Goal: Connect with others: Connect with others

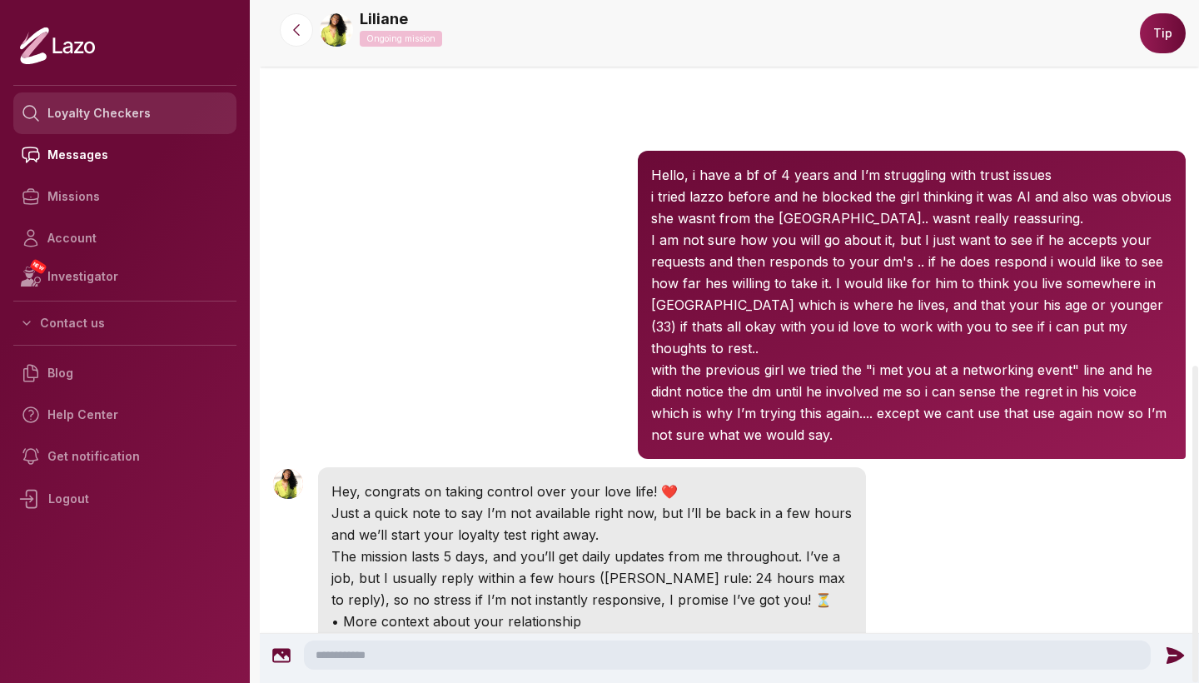
scroll to position [788, 0]
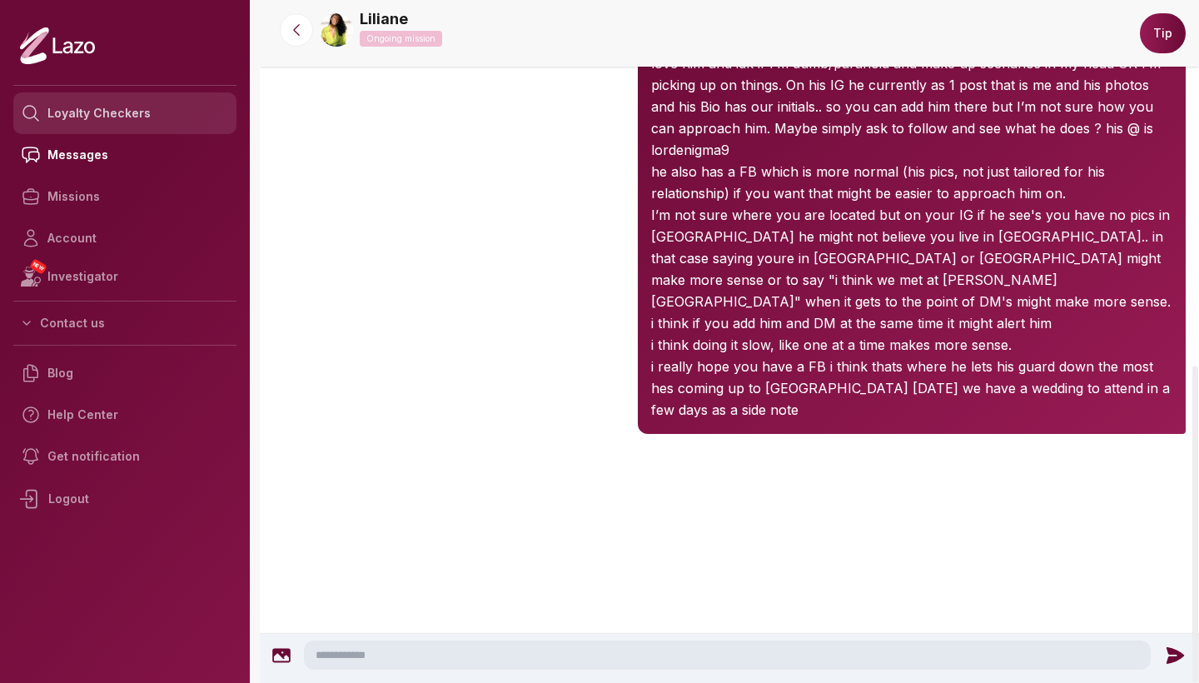
click at [137, 112] on link "Loyalty Checkers" at bounding box center [124, 113] width 223 height 42
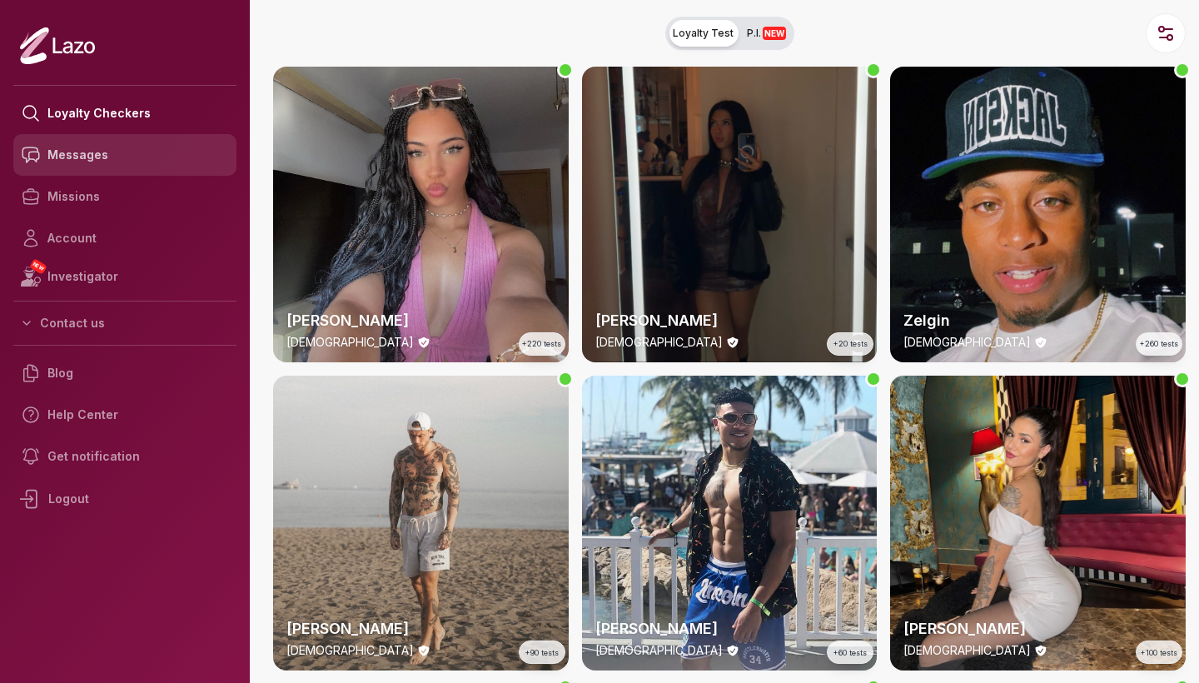
click at [93, 158] on link "Messages" at bounding box center [124, 155] width 223 height 42
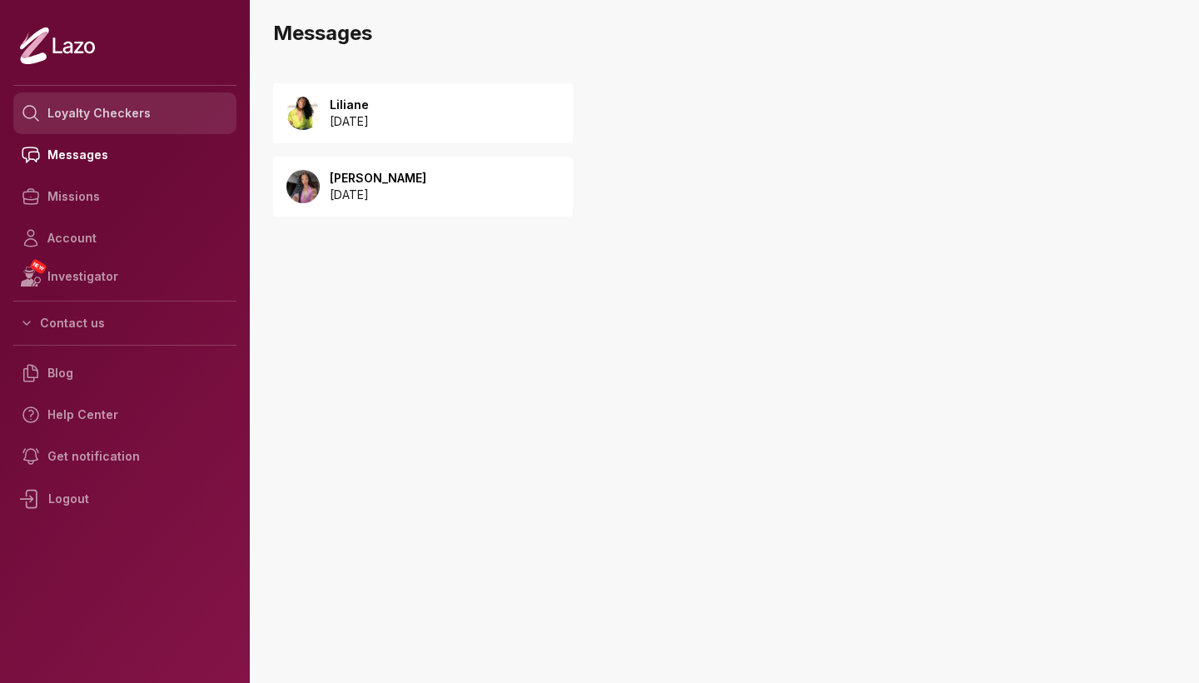
click at [82, 112] on link "Loyalty Checkers" at bounding box center [124, 113] width 223 height 42
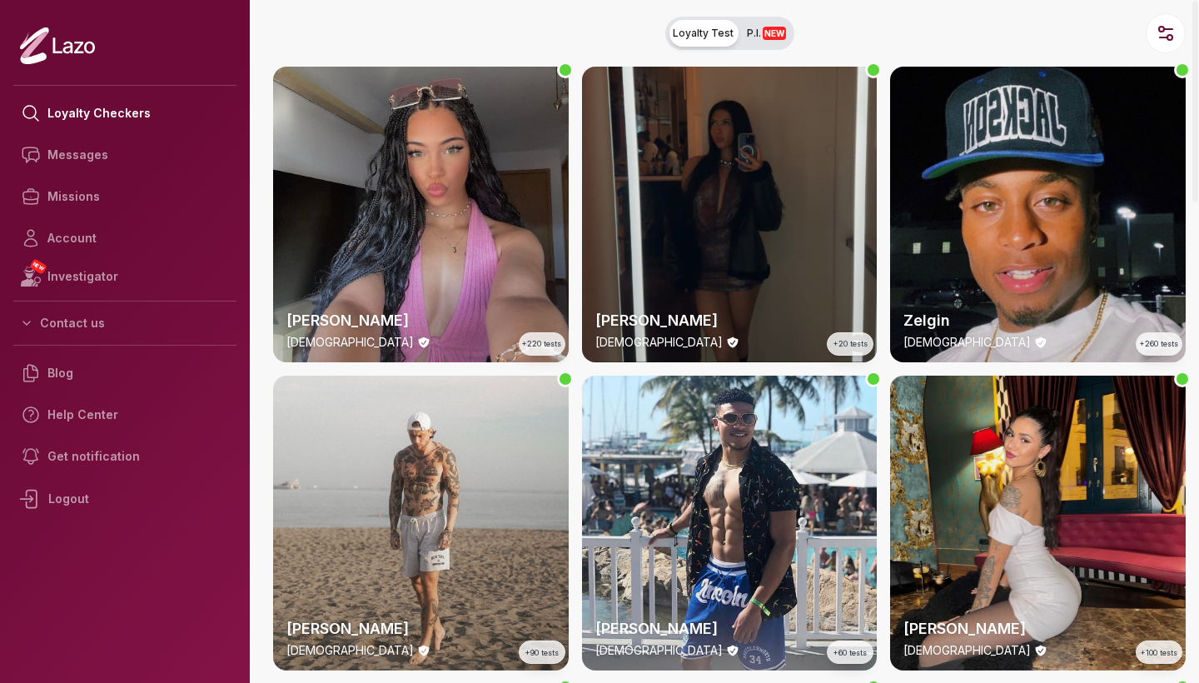
click at [762, 211] on div "[PERSON_NAME] [DEMOGRAPHIC_DATA] +20 tests" at bounding box center [730, 215] width 296 height 296
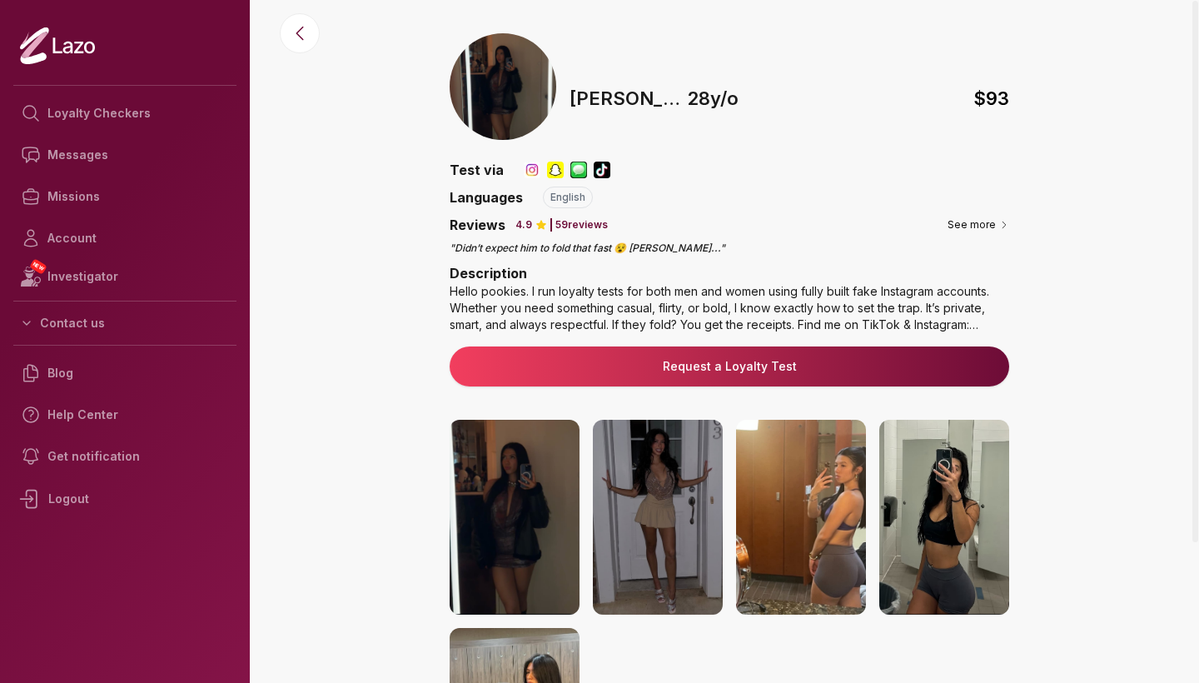
click at [681, 514] on img at bounding box center [658, 517] width 130 height 195
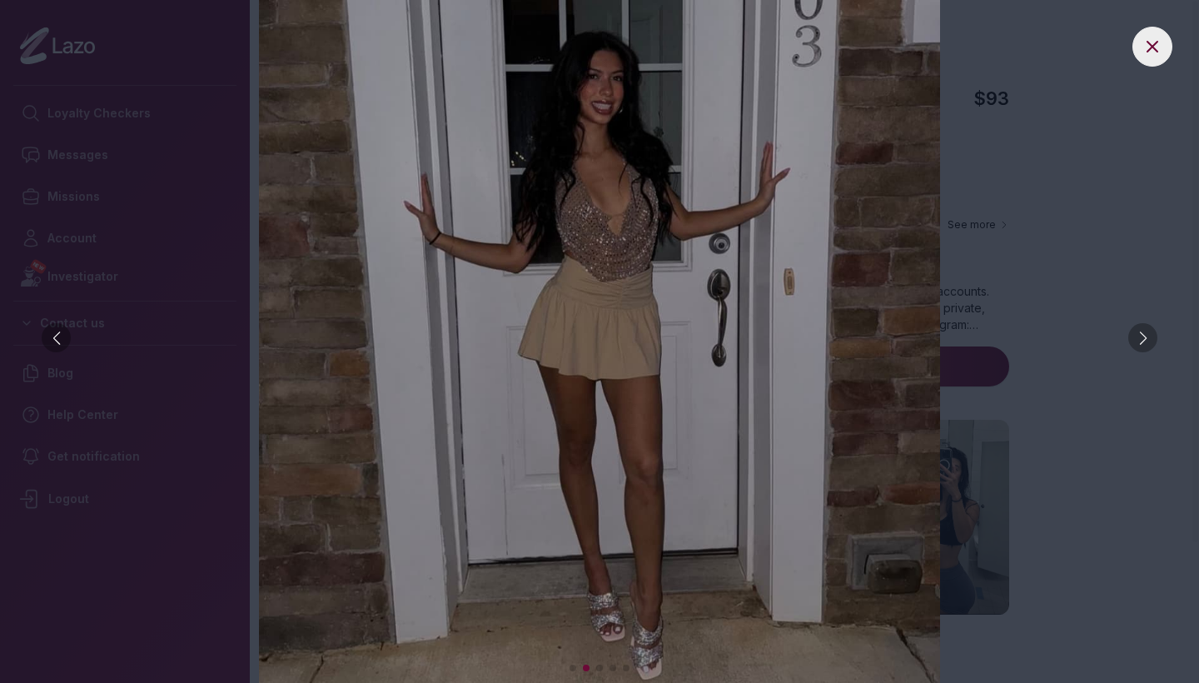
click at [1153, 330] on div at bounding box center [1142, 337] width 29 height 29
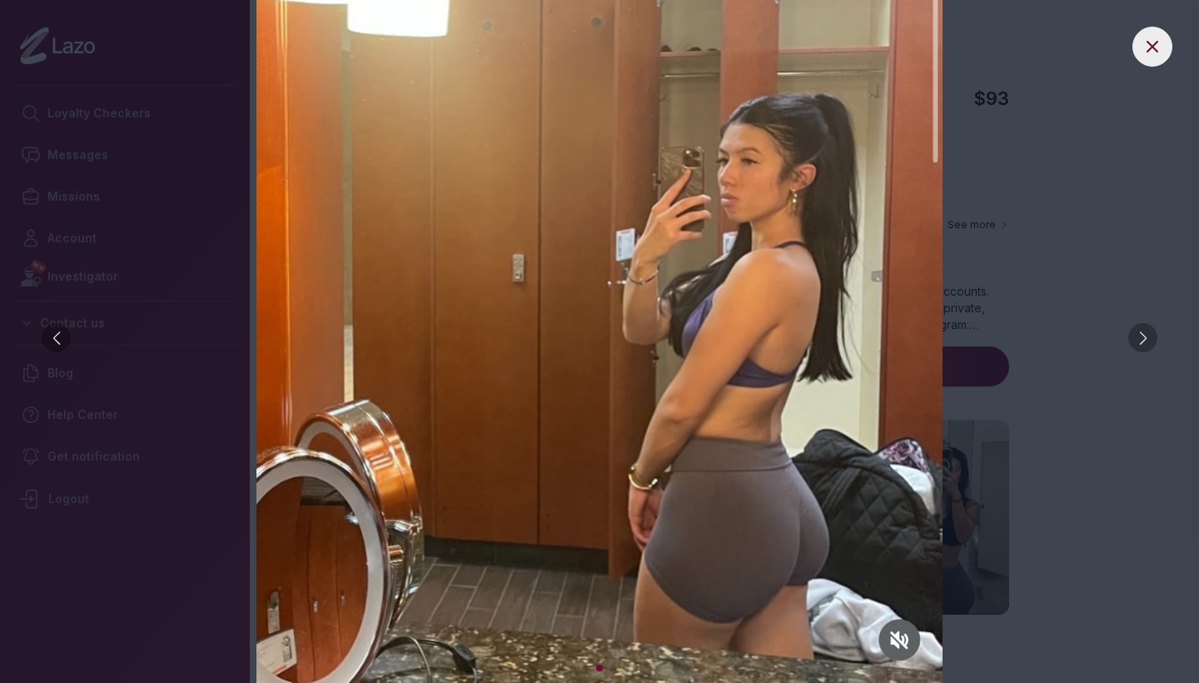
click at [1153, 330] on div at bounding box center [1142, 337] width 29 height 29
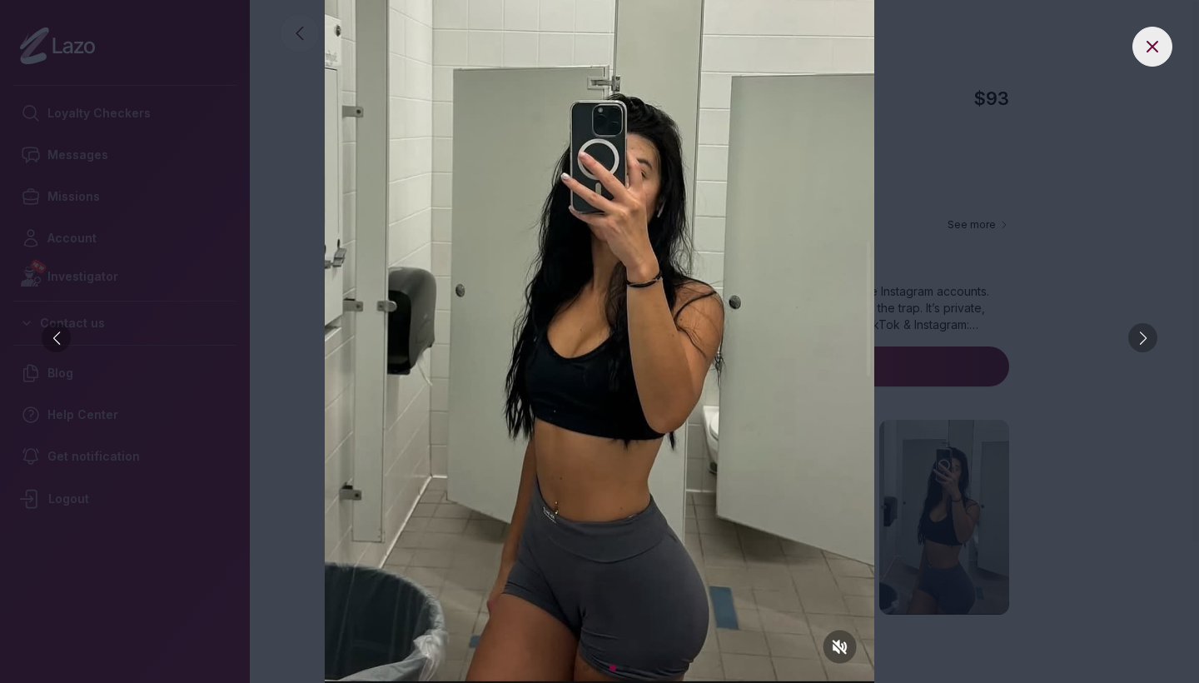
click at [1153, 330] on div at bounding box center [1142, 337] width 29 height 29
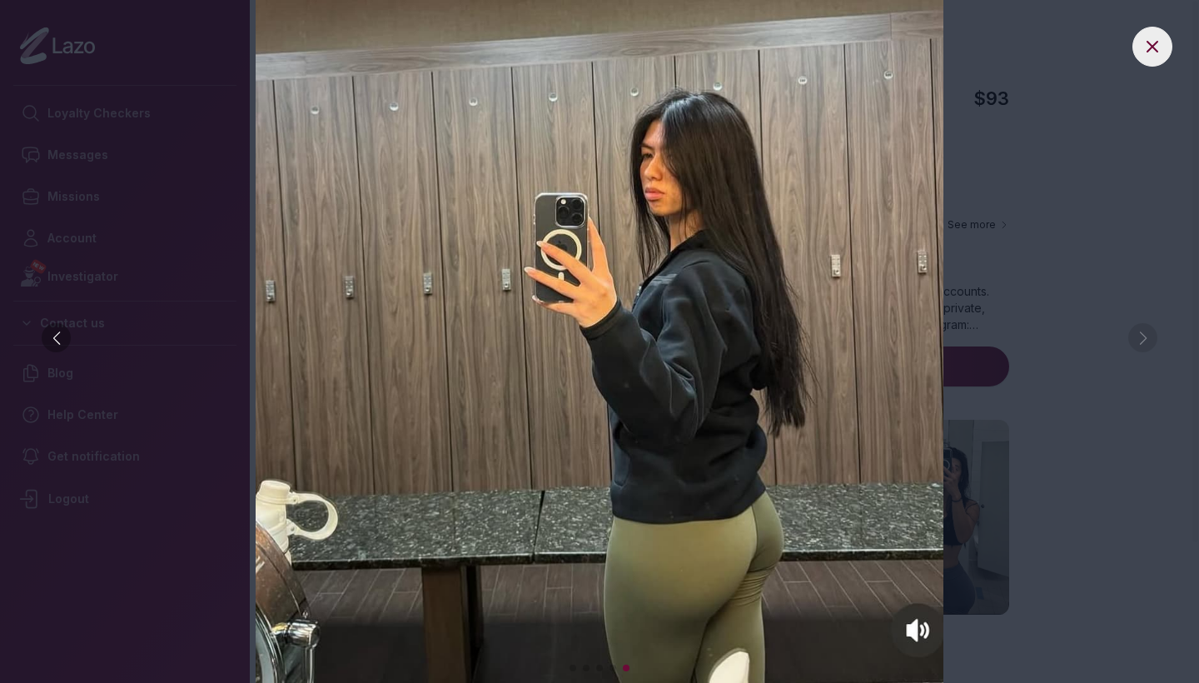
click at [1153, 330] on img at bounding box center [599, 341] width 1133 height 683
